Goal: Task Accomplishment & Management: Complete application form

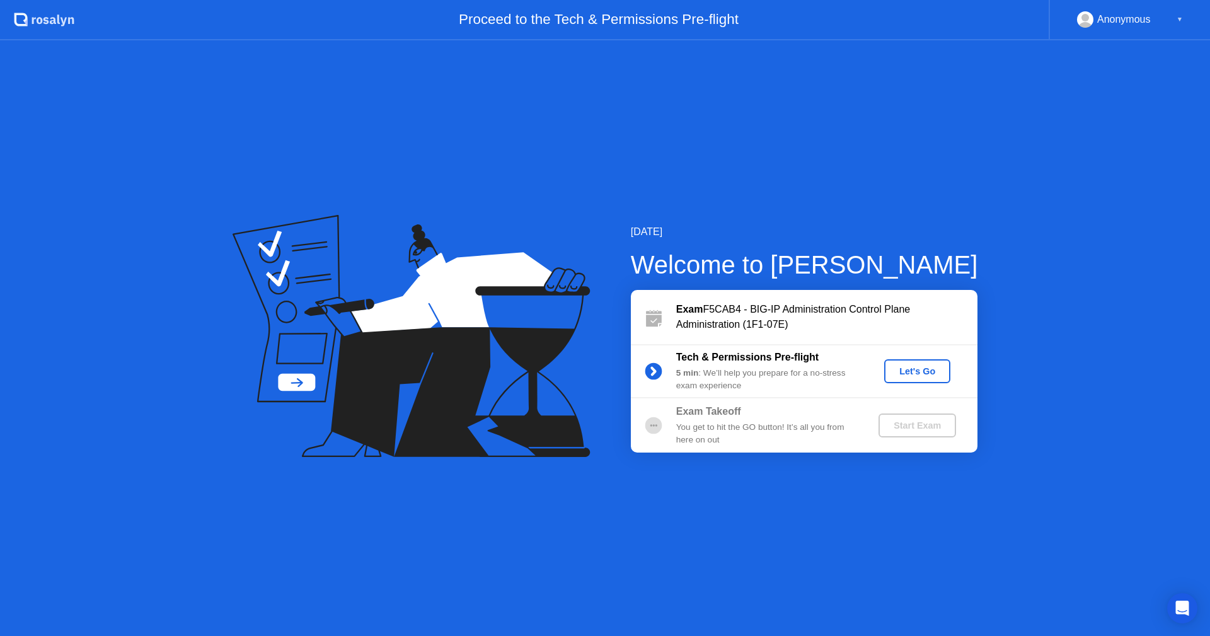
click at [933, 362] on button "Let's Go" at bounding box center [917, 371] width 66 height 24
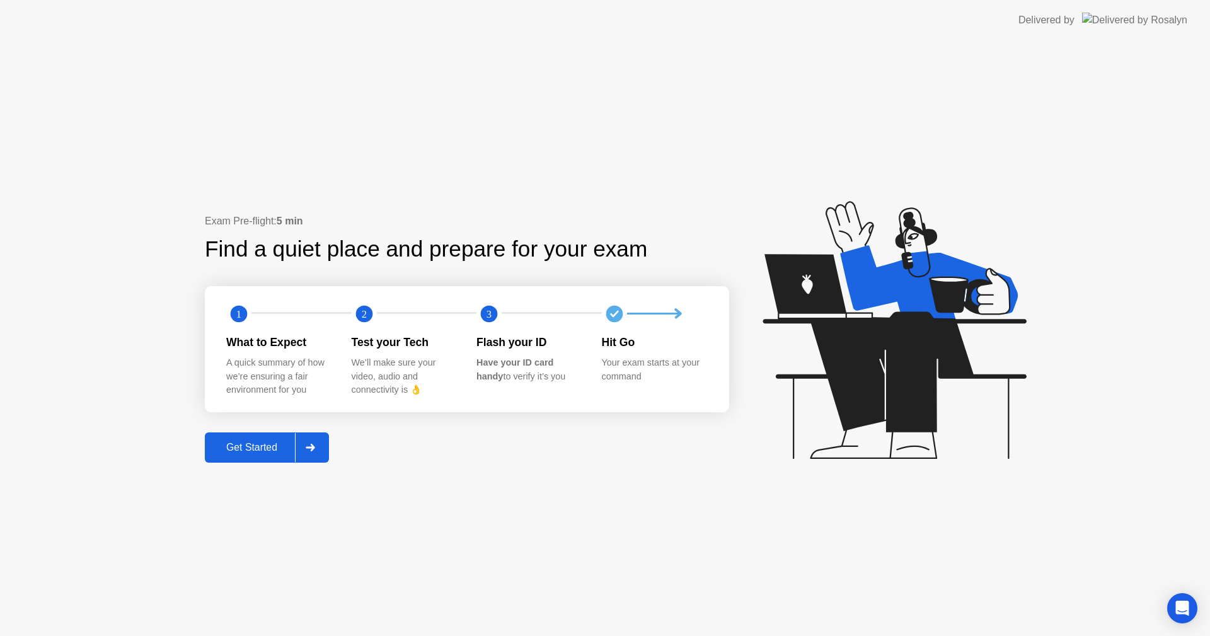
click at [261, 445] on div "Get Started" at bounding box center [252, 447] width 86 height 11
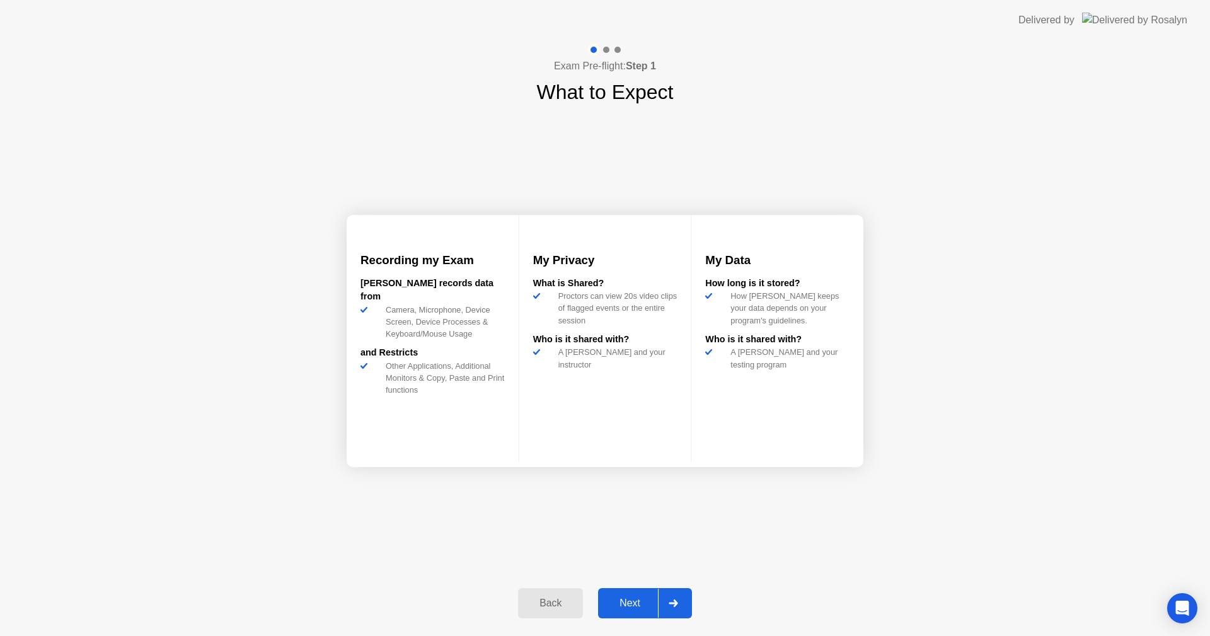
click at [650, 597] on div "Next" at bounding box center [630, 602] width 56 height 11
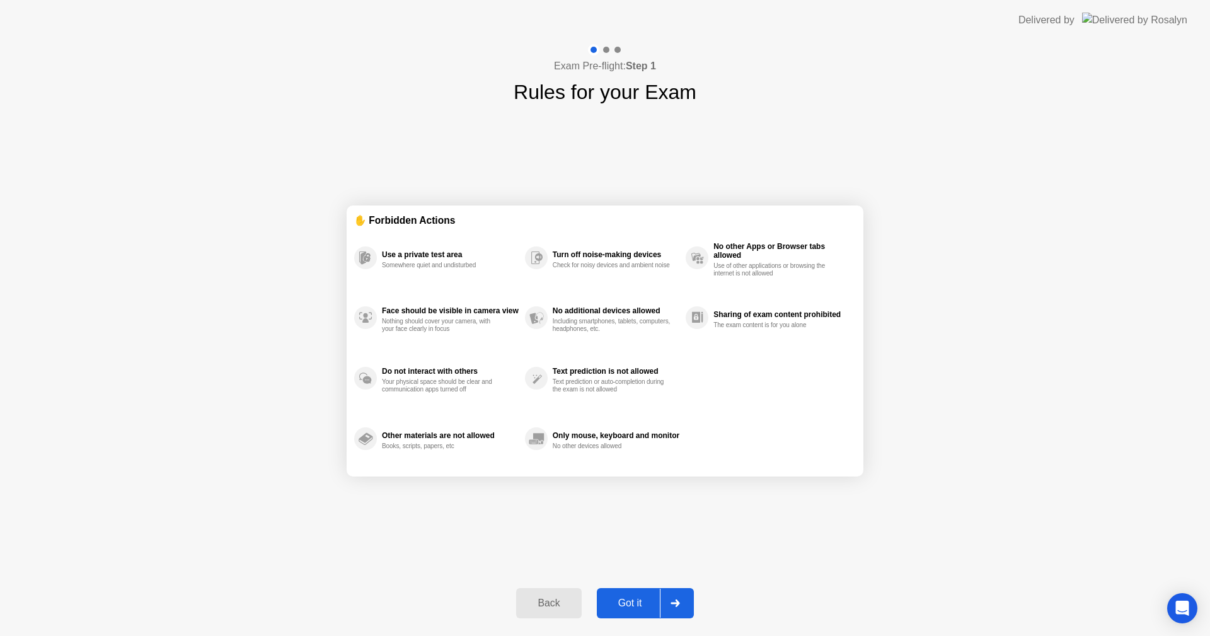
click at [634, 605] on div "Got it" at bounding box center [629, 602] width 59 height 11
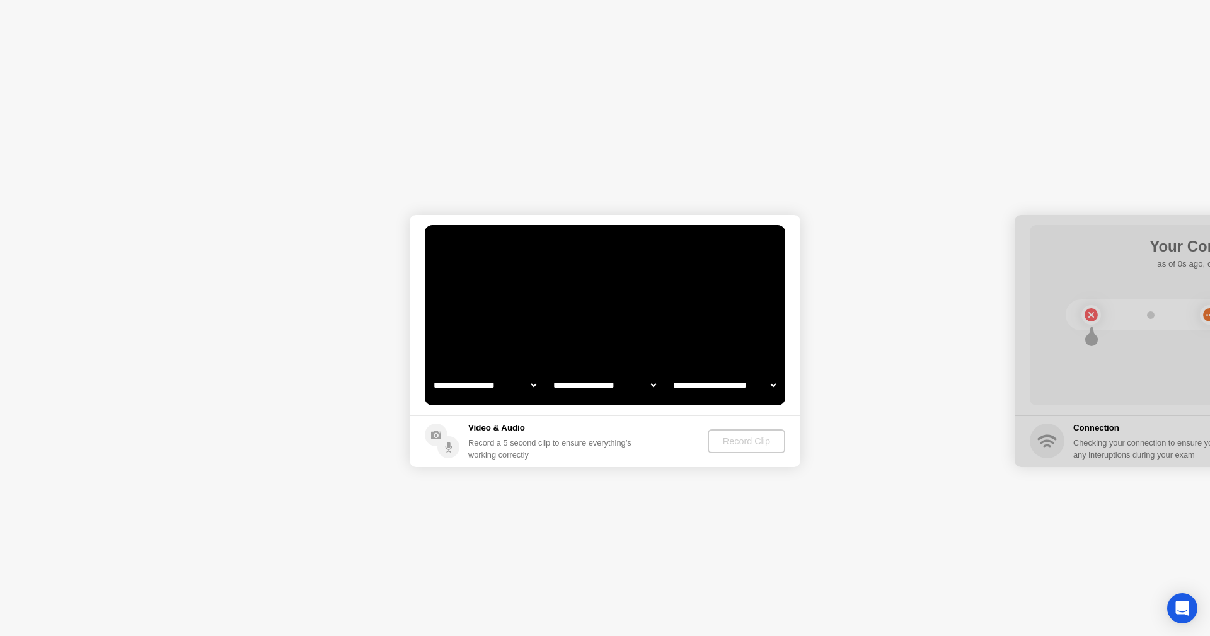
select select "**********"
select select "*******"
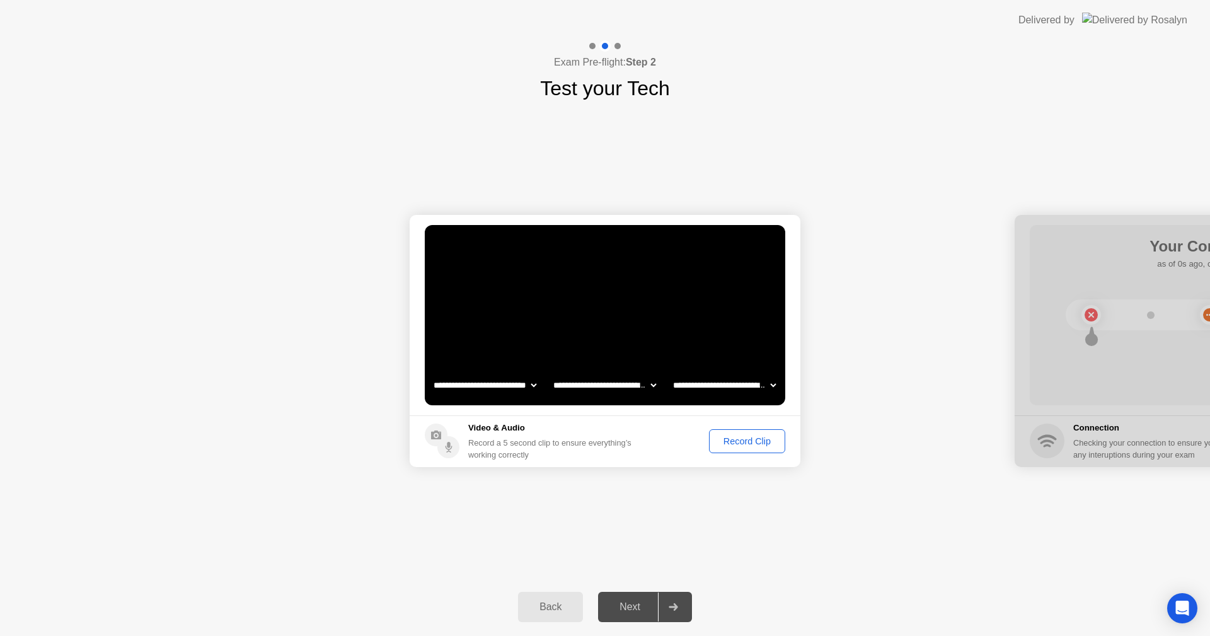
click at [789, 597] on div "Back Next" at bounding box center [605, 607] width 1210 height 58
click at [751, 440] on div "Record Clip" at bounding box center [746, 441] width 67 height 10
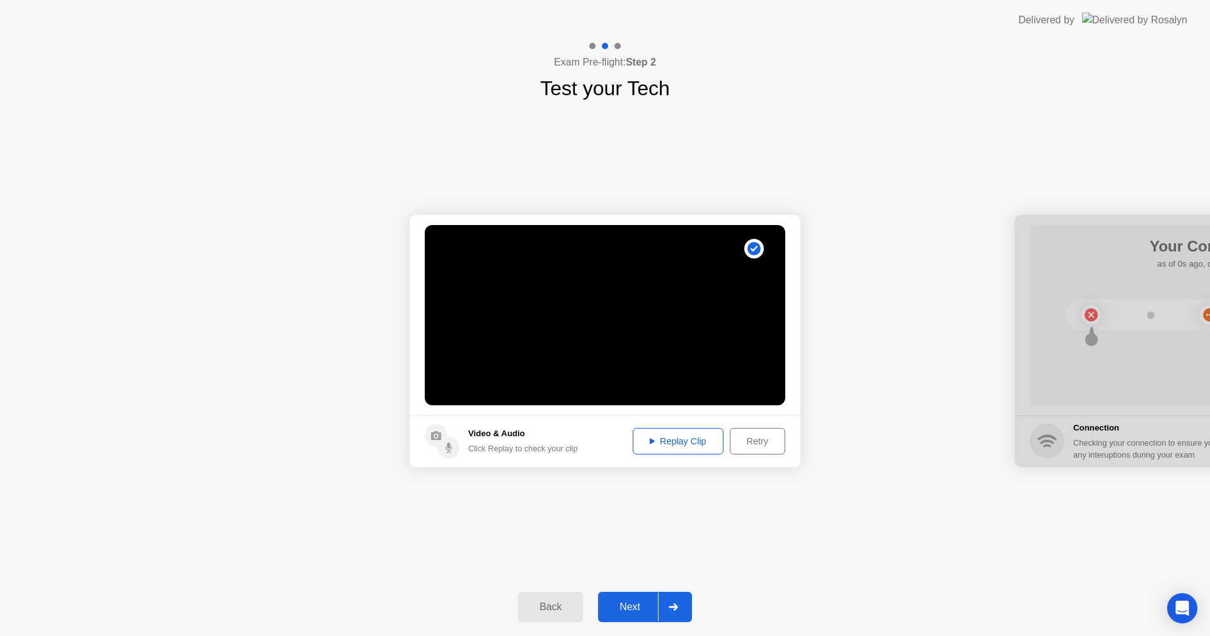
click at [753, 443] on div "Retry" at bounding box center [757, 441] width 47 height 10
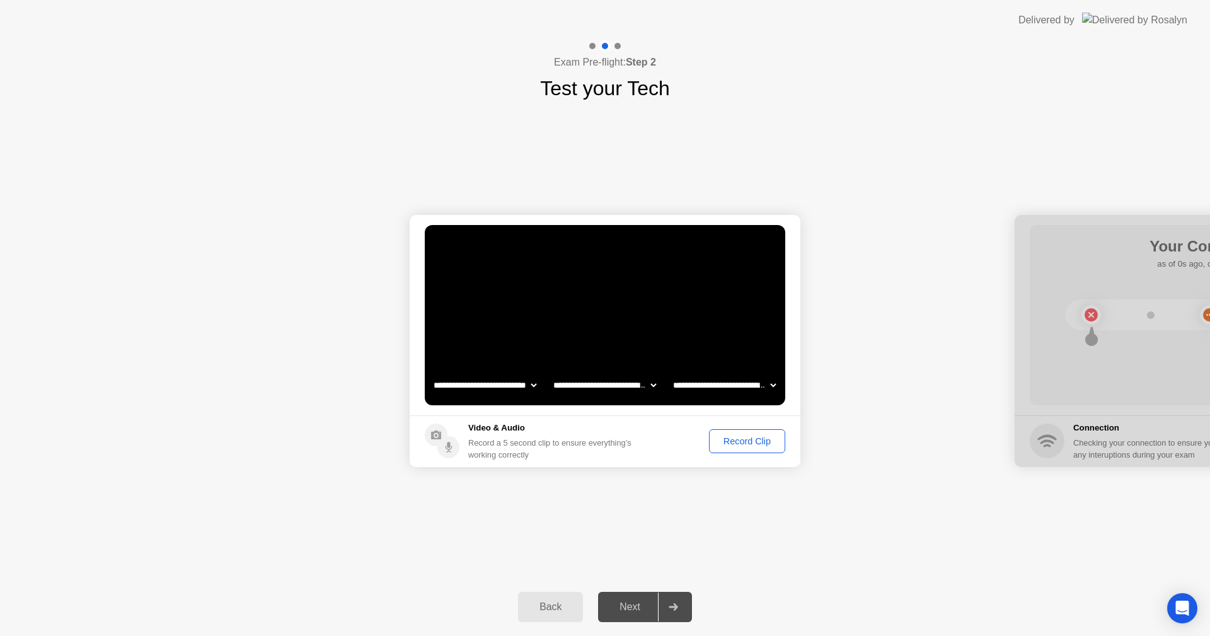
click at [753, 443] on div "Record Clip" at bounding box center [746, 441] width 67 height 10
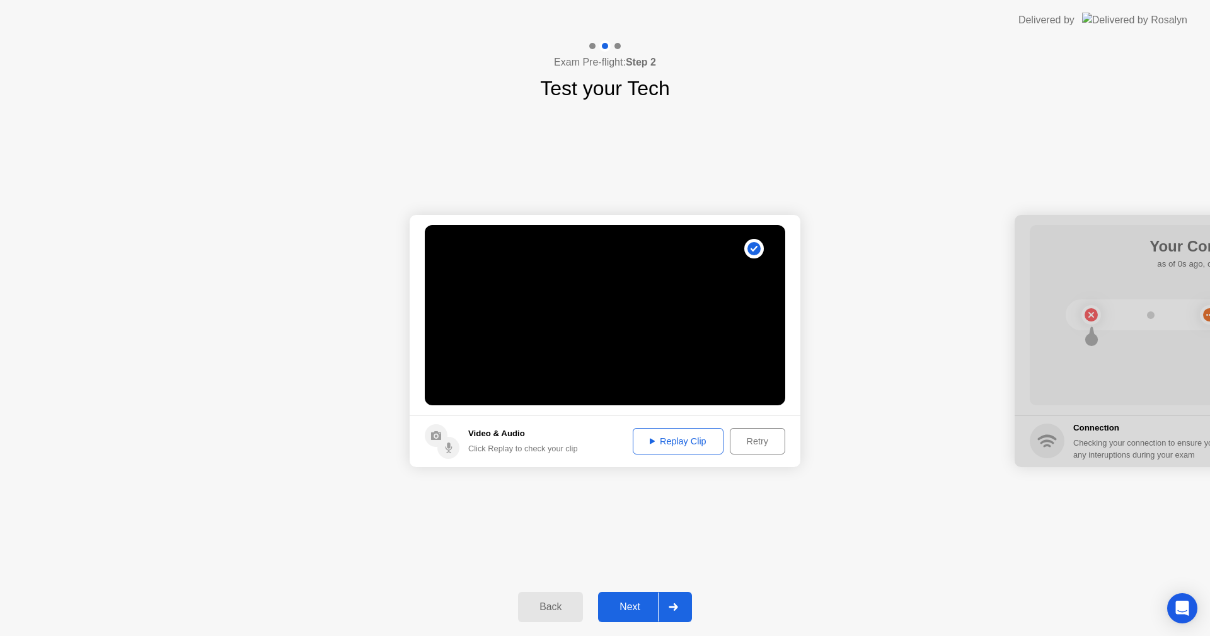
click at [667, 444] on div "Replay Clip" at bounding box center [678, 441] width 82 height 10
click at [662, 605] on div at bounding box center [673, 606] width 30 height 29
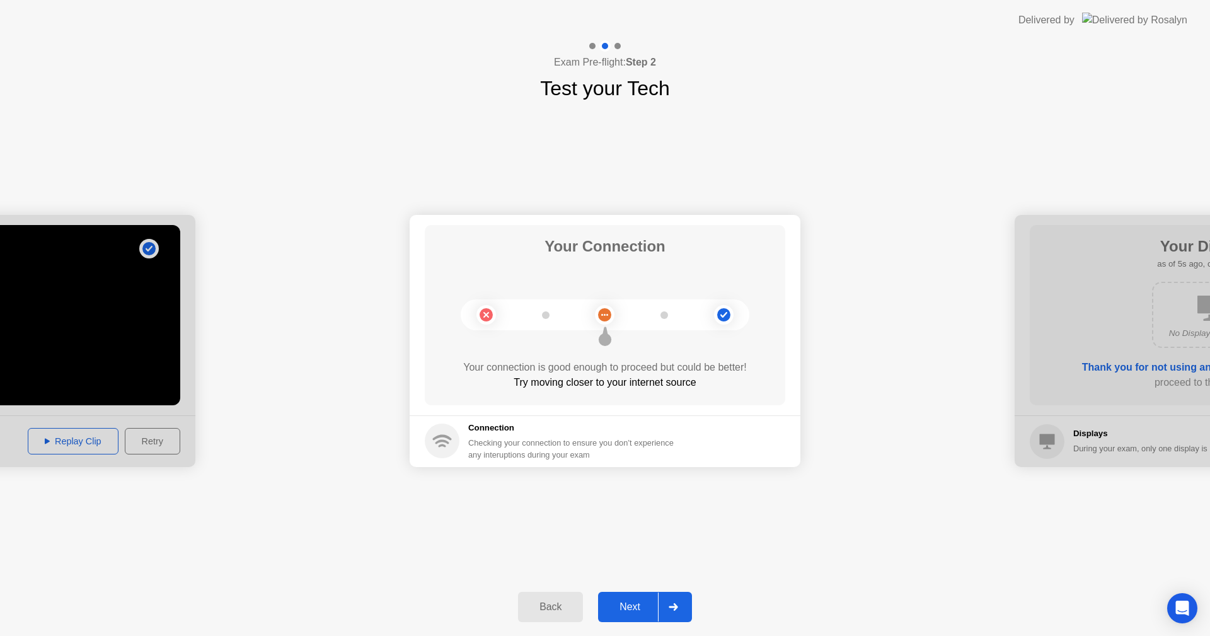
click at [643, 612] on div "Next" at bounding box center [630, 606] width 56 height 11
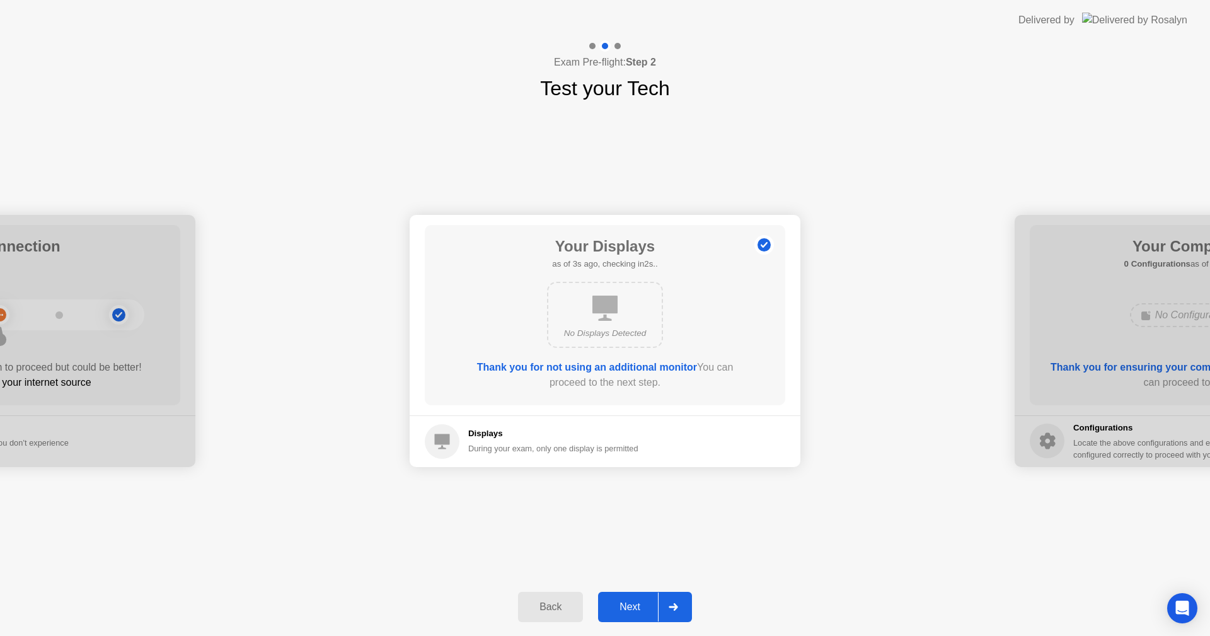
click at [643, 612] on div "Next" at bounding box center [630, 606] width 56 height 11
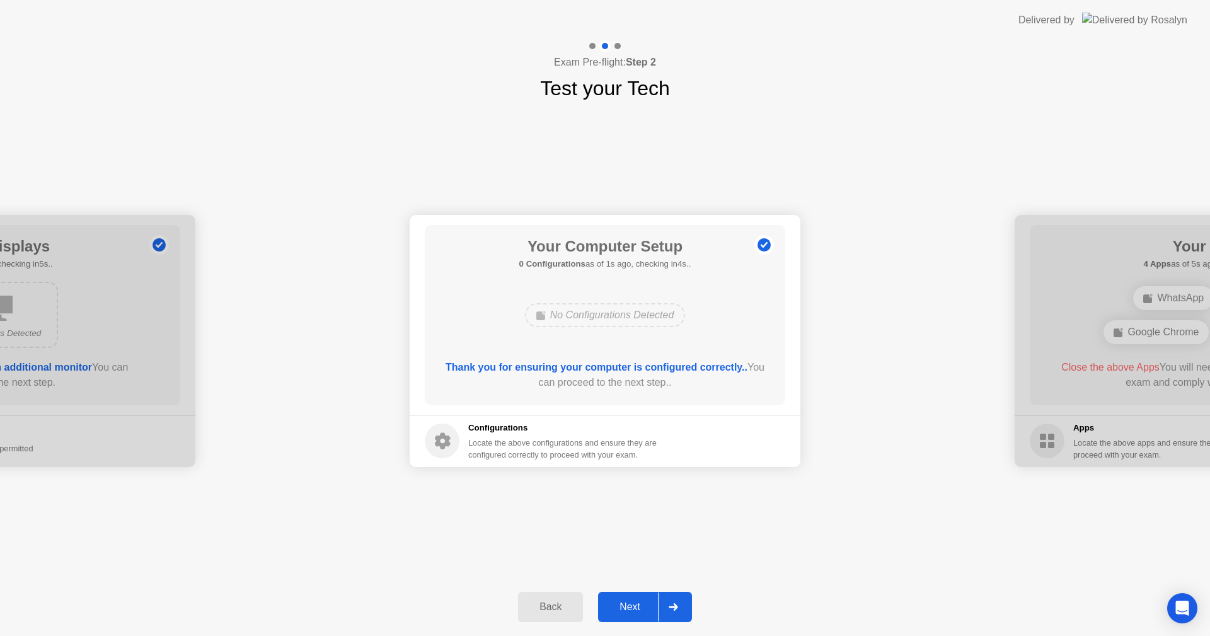
click at [648, 604] on div "Next" at bounding box center [630, 606] width 56 height 11
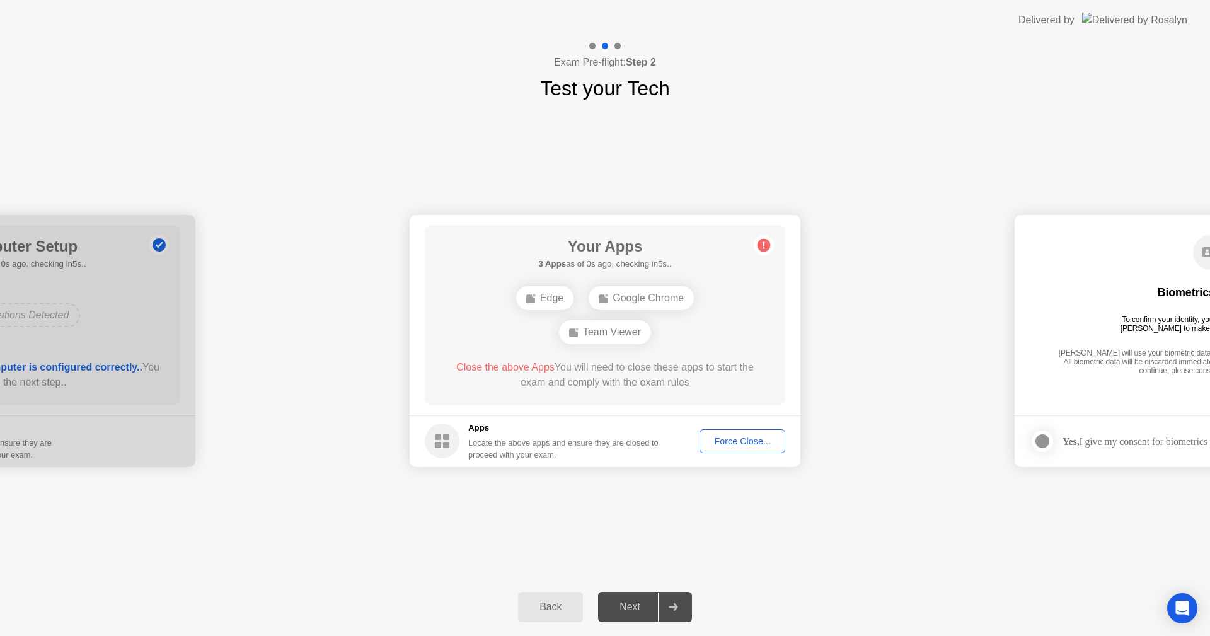
click at [691, 231] on div "Your Apps 3 Apps as of 0s ago, checking in5s.. Edge Google Chrome Team Viewer C…" at bounding box center [605, 315] width 360 height 180
click at [734, 443] on div "Force Close..." at bounding box center [742, 441] width 77 height 10
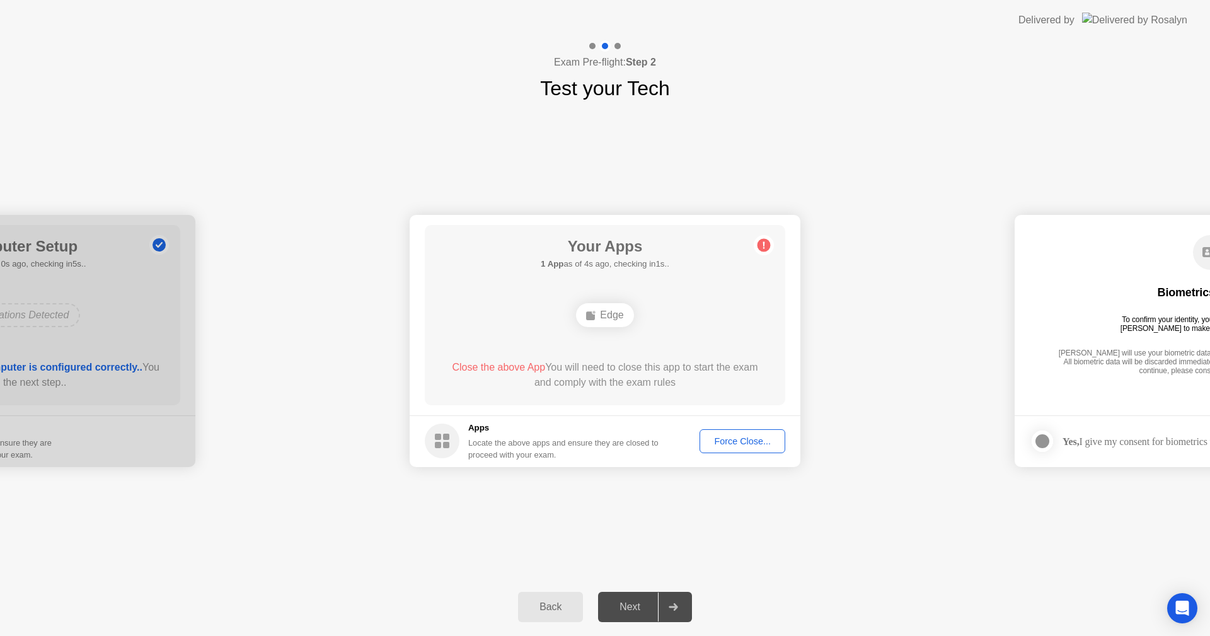
click at [744, 445] on div "Force Close..." at bounding box center [742, 441] width 77 height 10
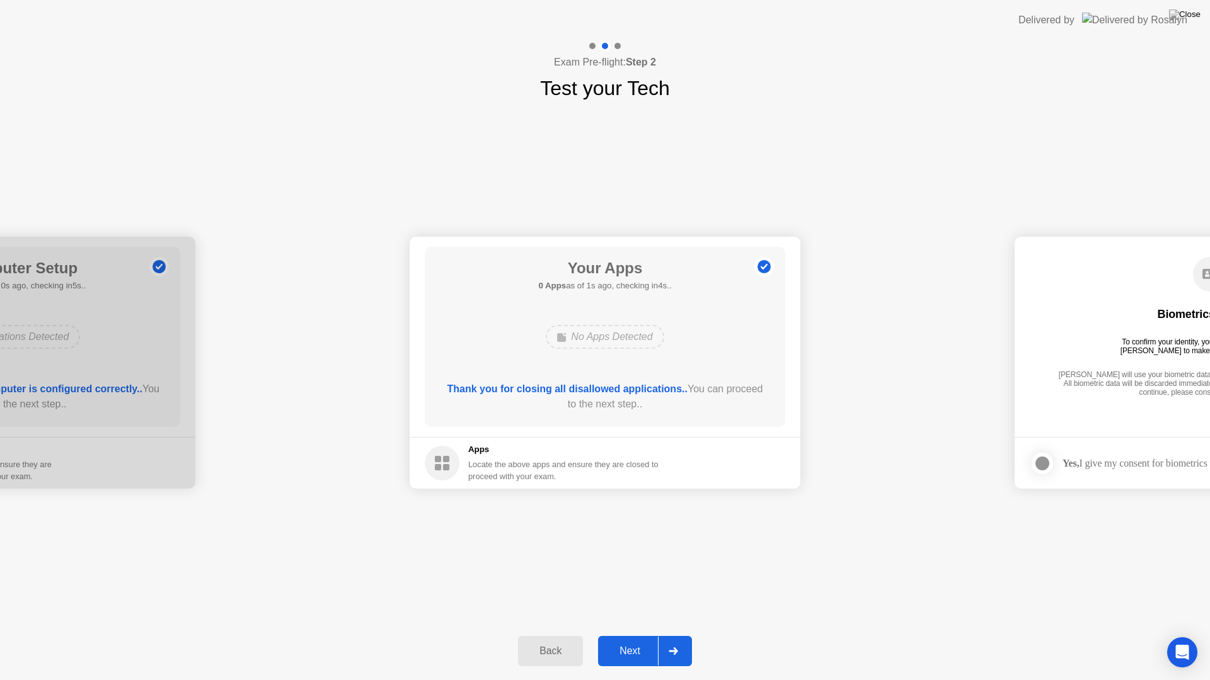
click at [628, 635] on div "Next" at bounding box center [630, 651] width 56 height 11
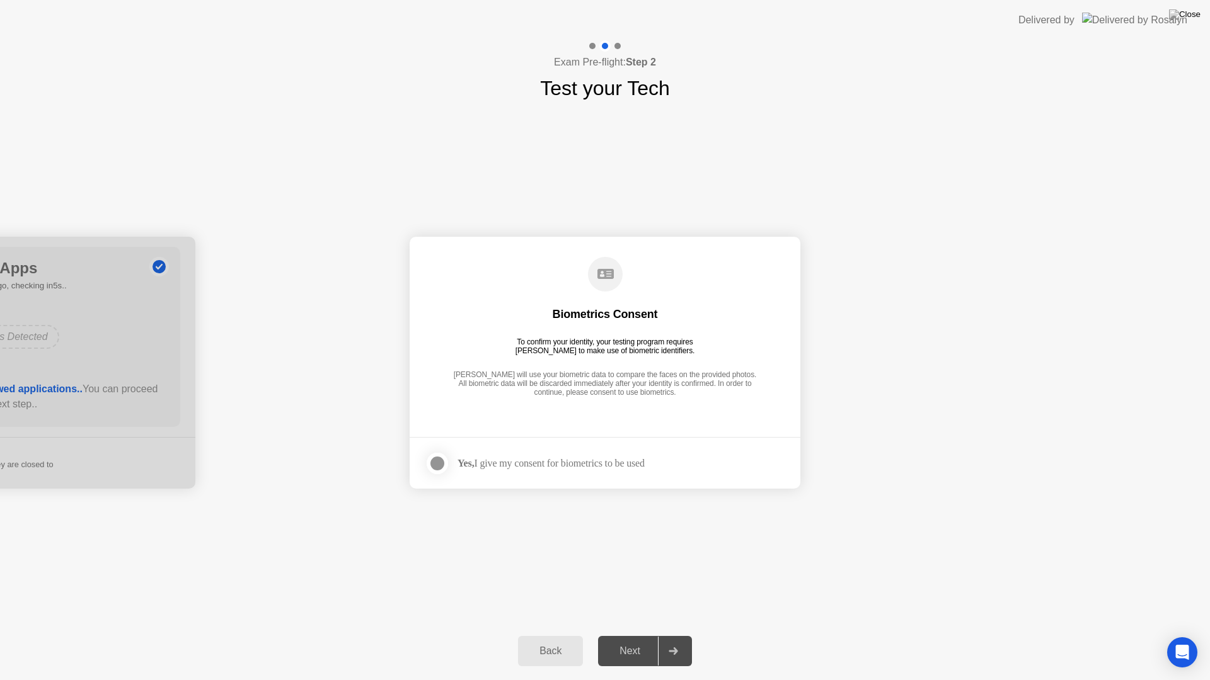
click at [442, 462] on div at bounding box center [437, 463] width 15 height 15
click at [634, 635] on div "Next" at bounding box center [630, 651] width 56 height 11
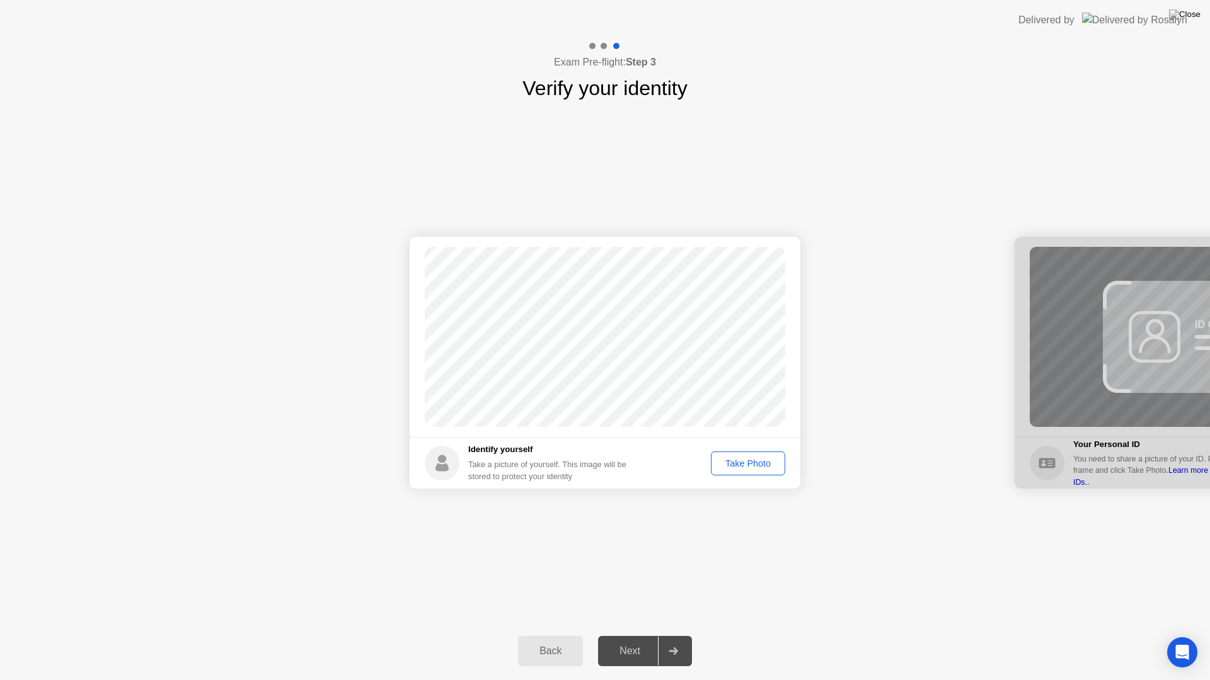
click at [755, 466] on div "Take Photo" at bounding box center [748, 464] width 66 height 10
click at [755, 466] on div "Retake" at bounding box center [755, 464] width 49 height 10
click at [755, 466] on div "Take Photo" at bounding box center [748, 464] width 66 height 10
click at [638, 635] on div "Next" at bounding box center [630, 651] width 56 height 11
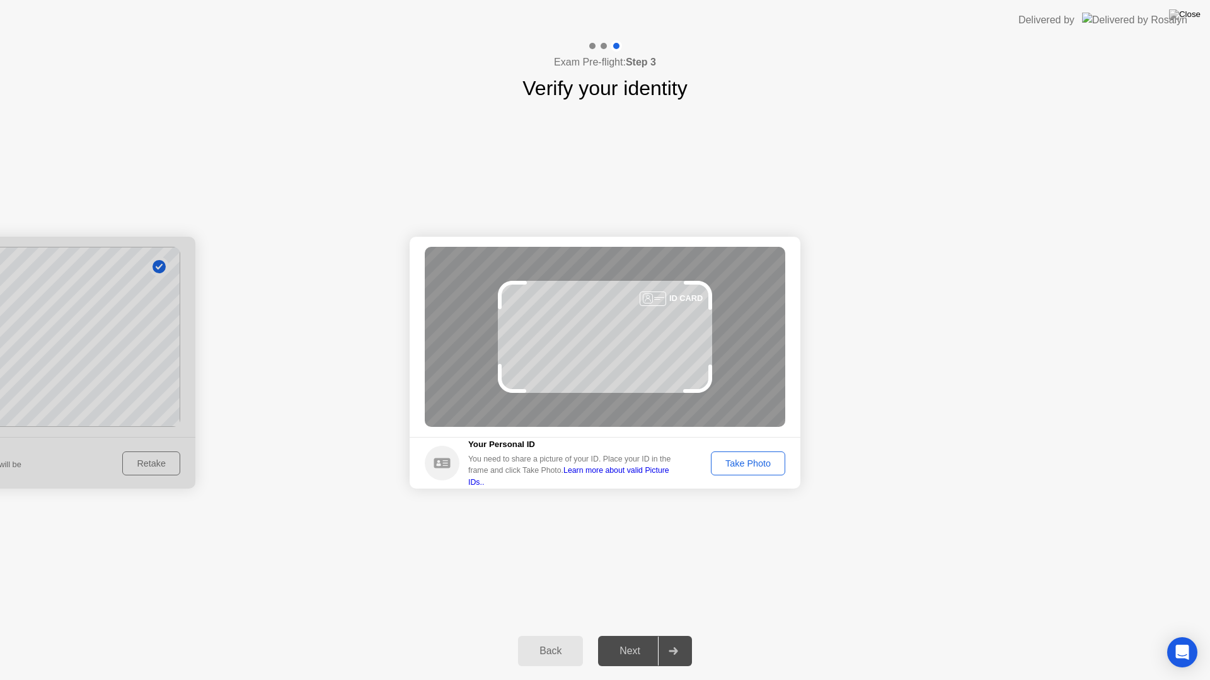
click at [759, 463] on div "Take Photo" at bounding box center [748, 464] width 66 height 10
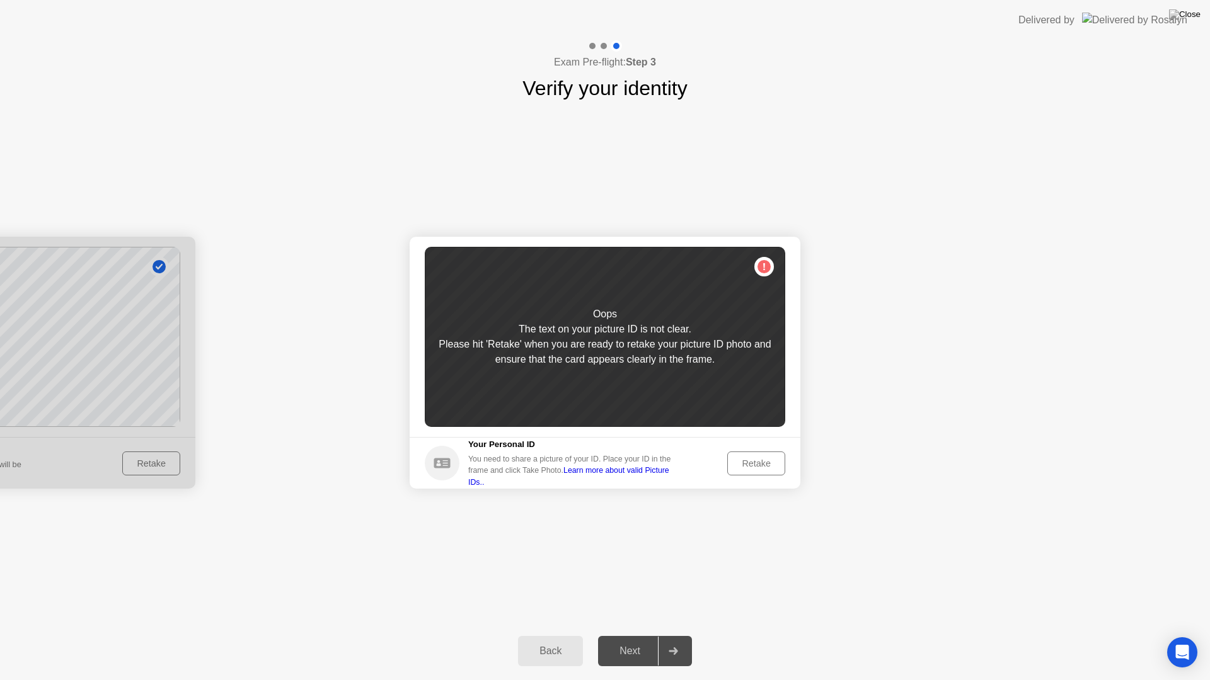
click at [759, 463] on div "Retake" at bounding box center [755, 464] width 49 height 10
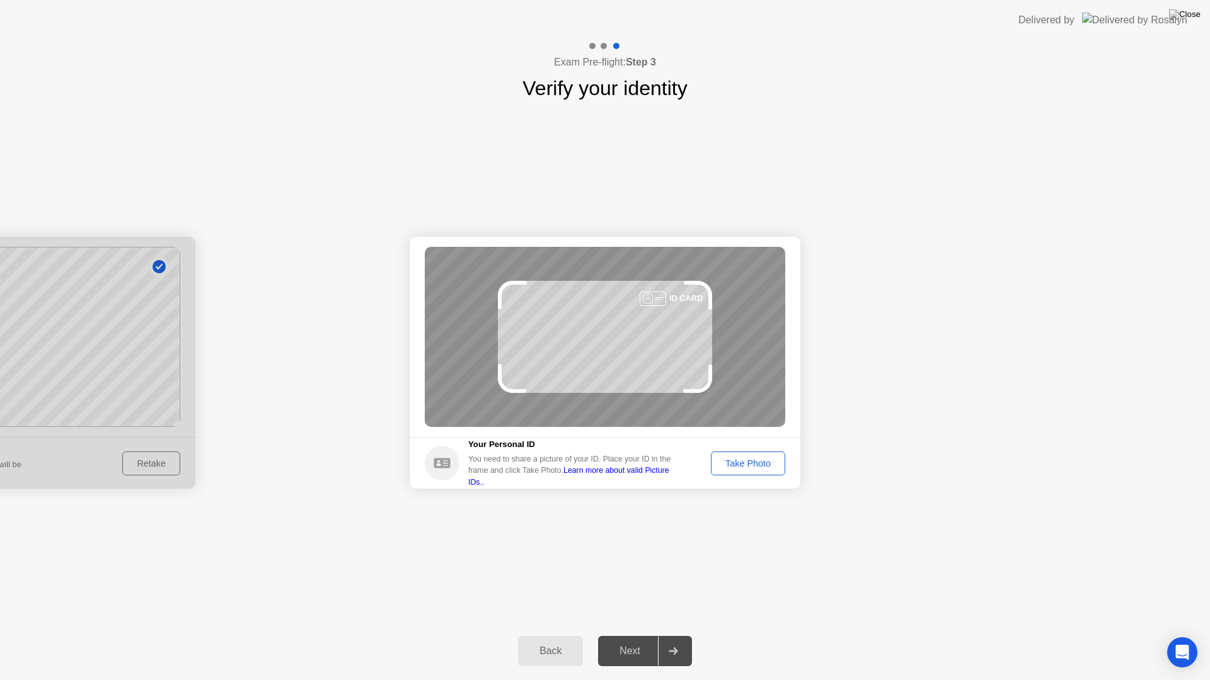
click at [759, 463] on div "Take Photo" at bounding box center [748, 464] width 66 height 10
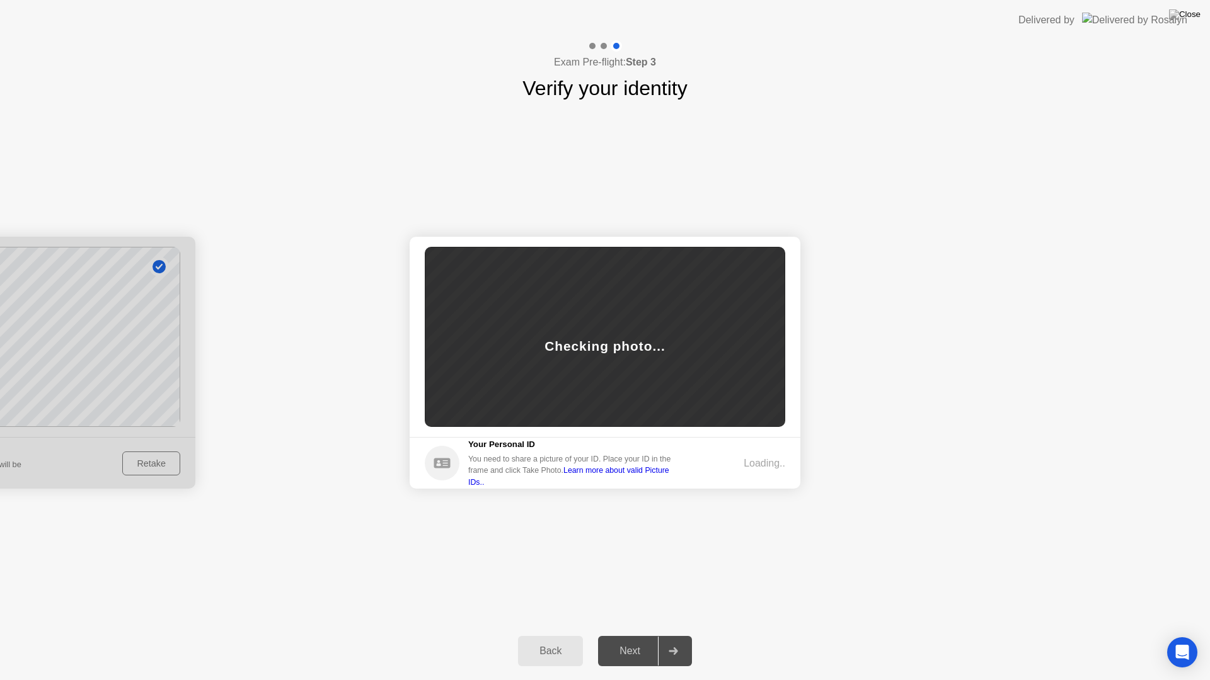
click at [743, 557] on div "Success Photo is correctly taken Identify yourself Take a picture of yourself. …" at bounding box center [605, 362] width 1210 height 519
click at [632, 635] on div "Next" at bounding box center [630, 651] width 56 height 11
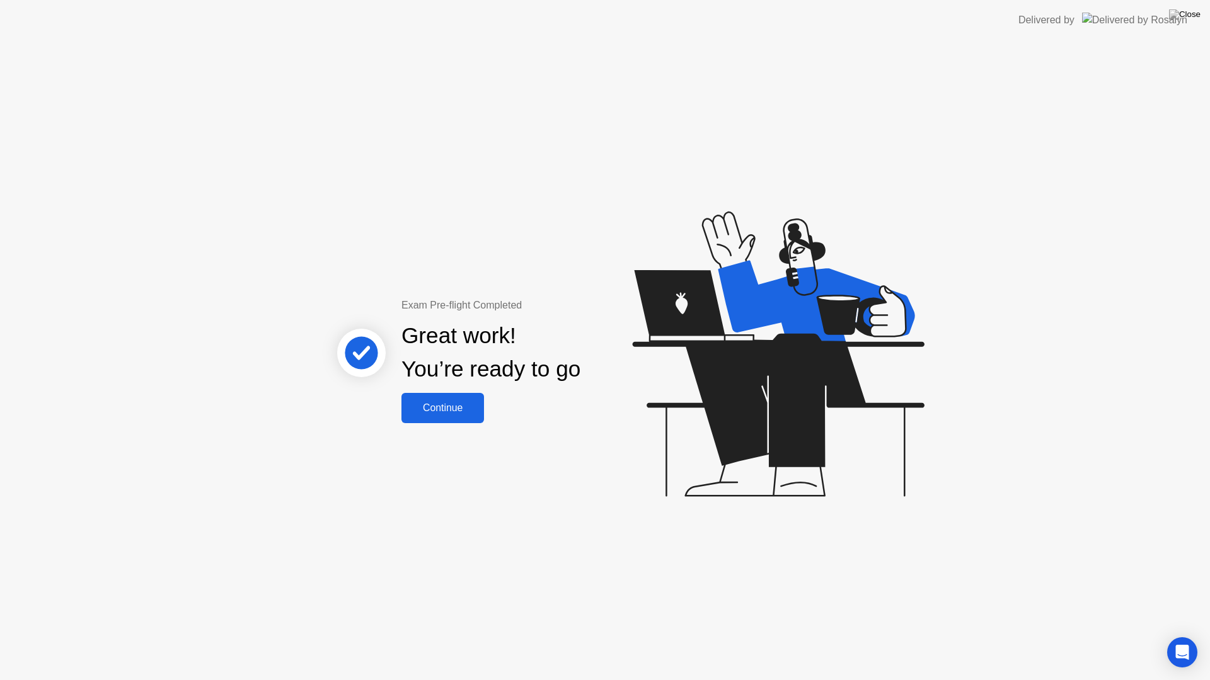
click at [454, 403] on div "Continue" at bounding box center [442, 408] width 75 height 11
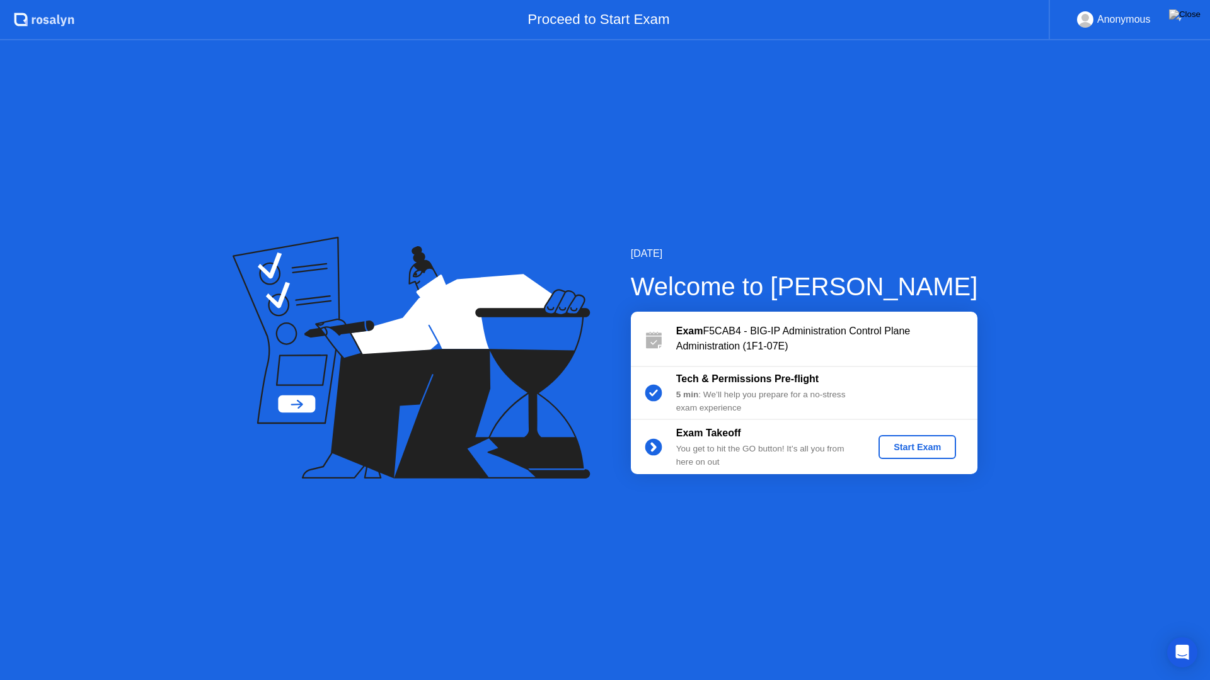
click at [920, 449] on div "Start Exam" at bounding box center [916, 447] width 67 height 10
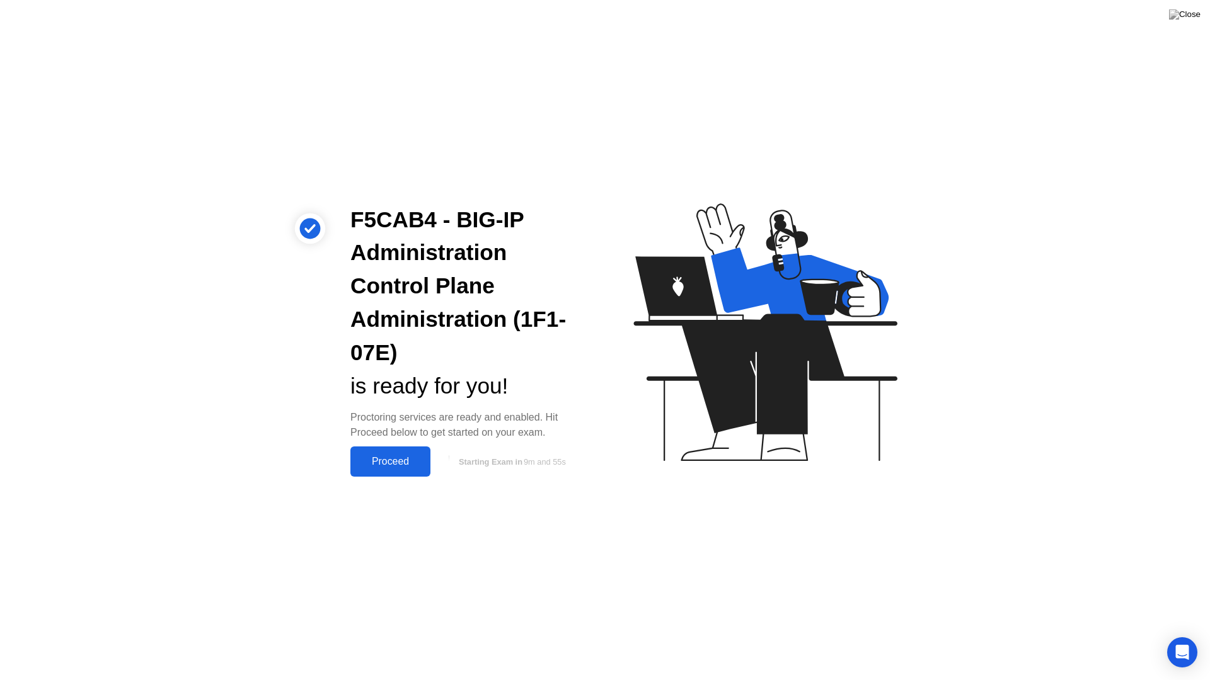
click at [398, 462] on div "Proceed" at bounding box center [390, 461] width 72 height 11
